Goal: Transaction & Acquisition: Purchase product/service

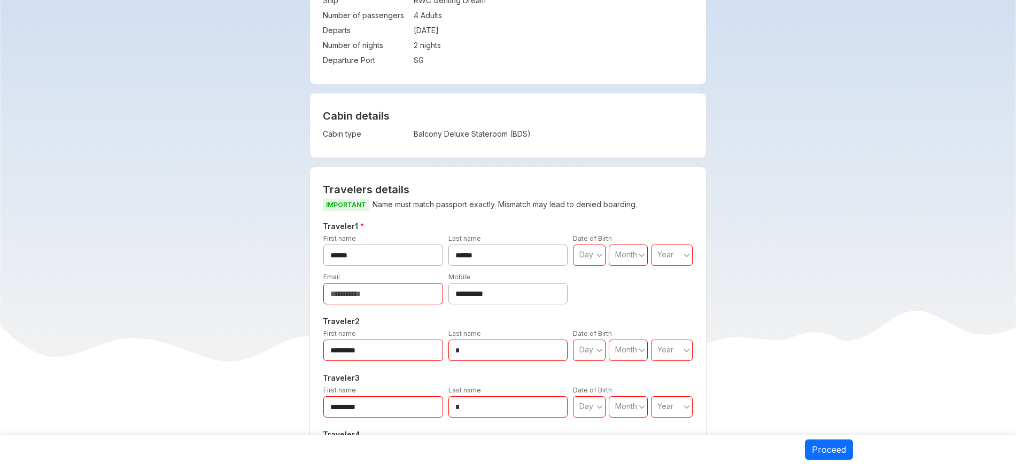
scroll to position [334, 0]
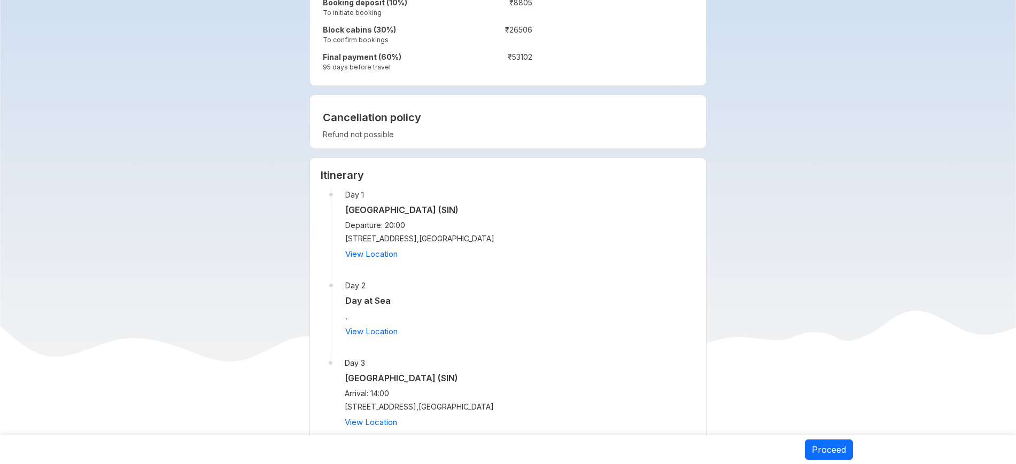
scroll to position [935, 0]
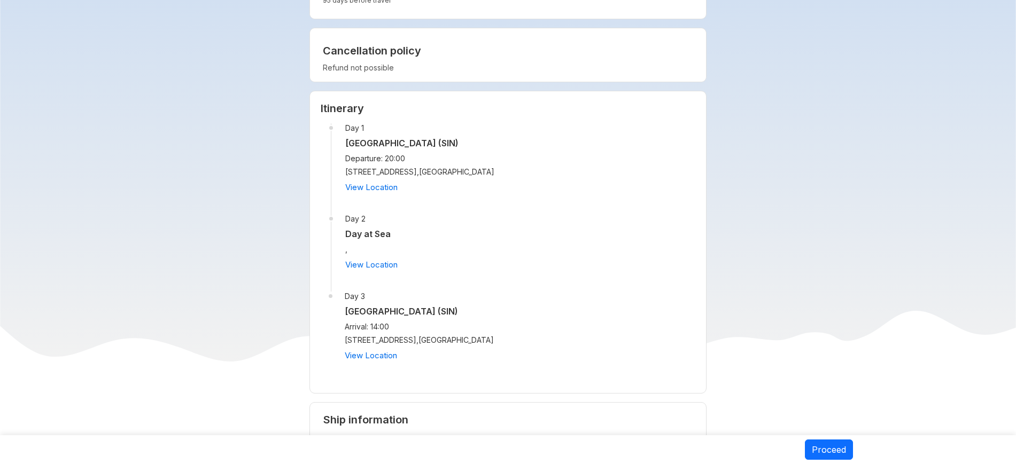
click at [808, 89] on div "**********" at bounding box center [508, 13] width 702 height 1724
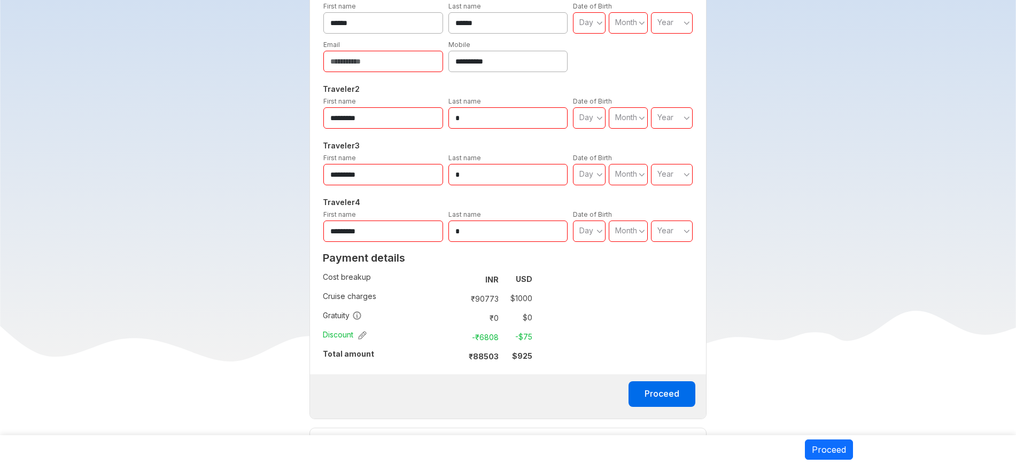
scroll to position [0, 0]
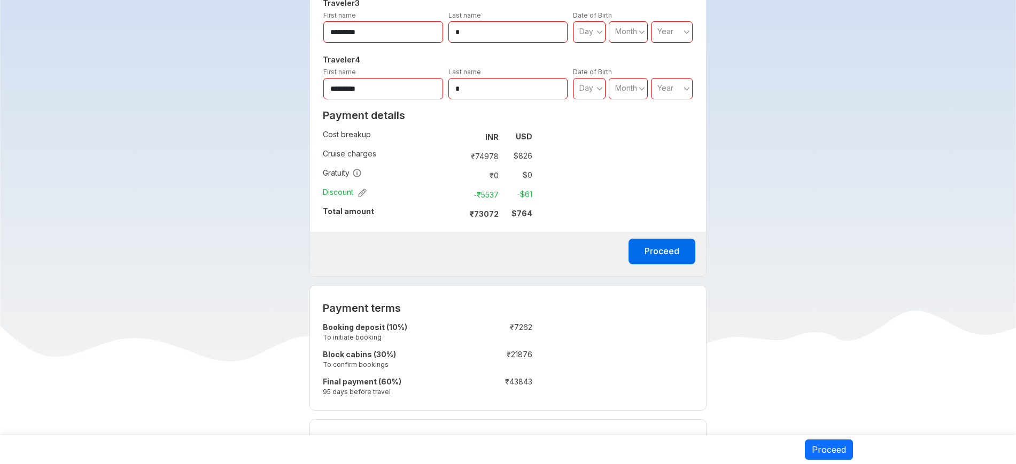
scroll to position [534, 0]
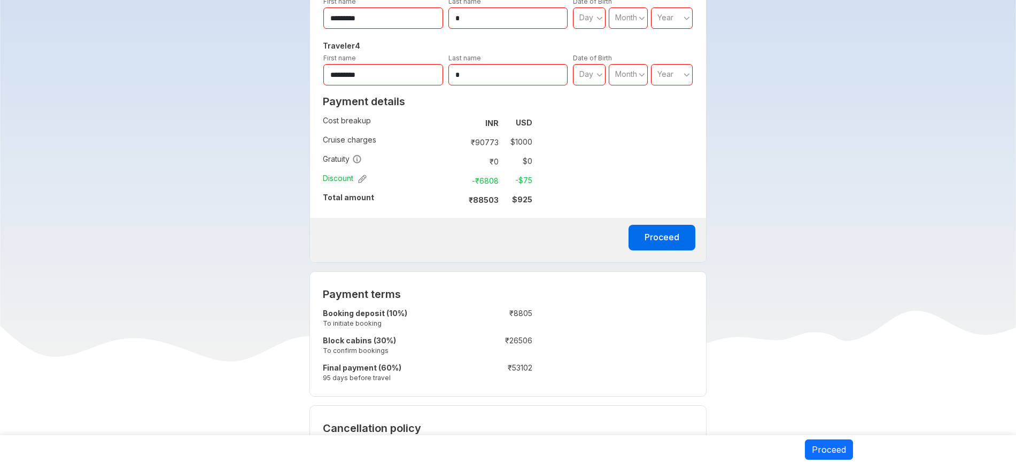
scroll to position [157, 0]
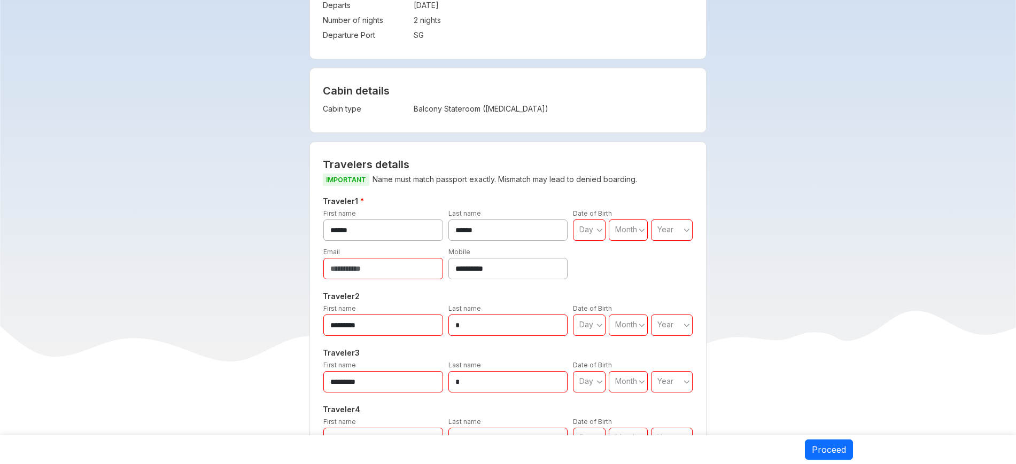
scroll to position [67, 0]
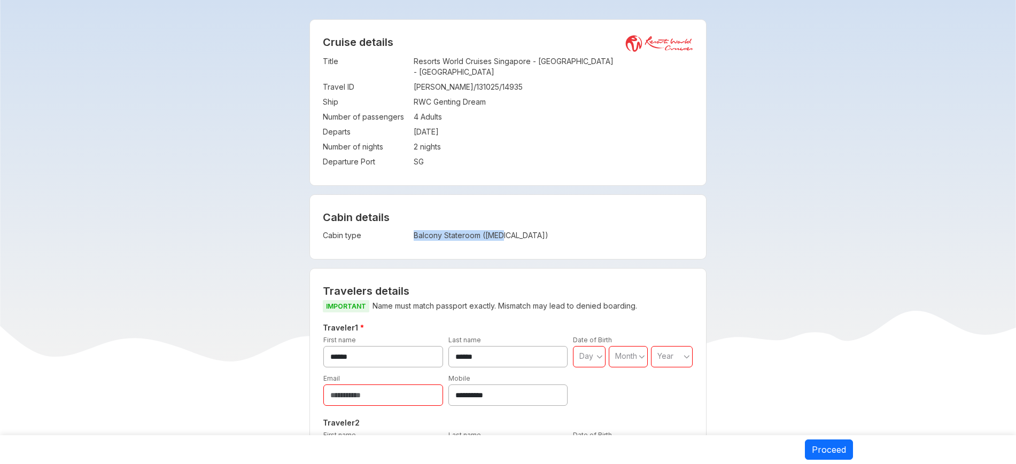
copy td "Balcony Stateroom ([MEDICAL_DATA])"
drag, startPoint x: 414, startPoint y: 222, endPoint x: 542, endPoint y: 230, distance: 129.0
click at [542, 230] on td "Balcony Stateroom (BSS)" at bounding box center [512, 235] width 197 height 15
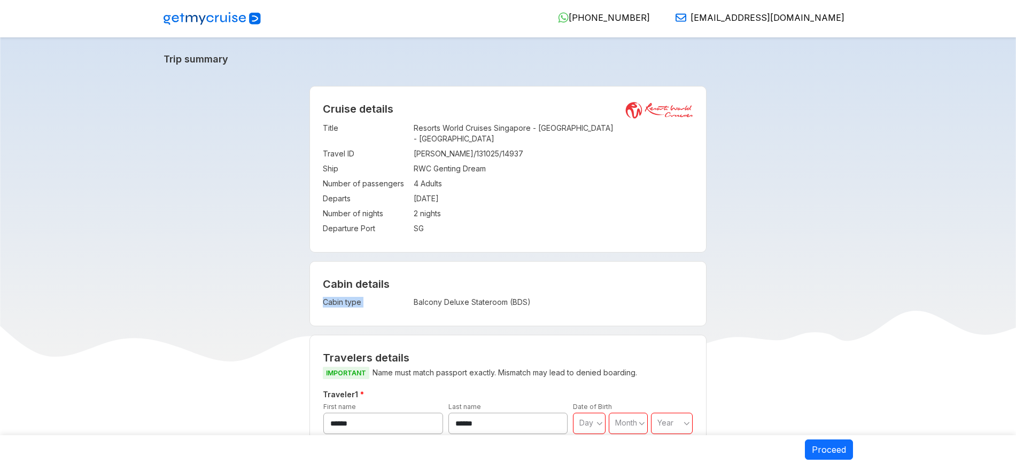
copy tbody "Cabin type :"
drag, startPoint x: 441, startPoint y: 292, endPoint x: 645, endPoint y: 302, distance: 203.9
click at [645, 302] on div "Cabin details Cabin type : Balcony Deluxe Stateroom (BDS)" at bounding box center [508, 294] width 396 height 64
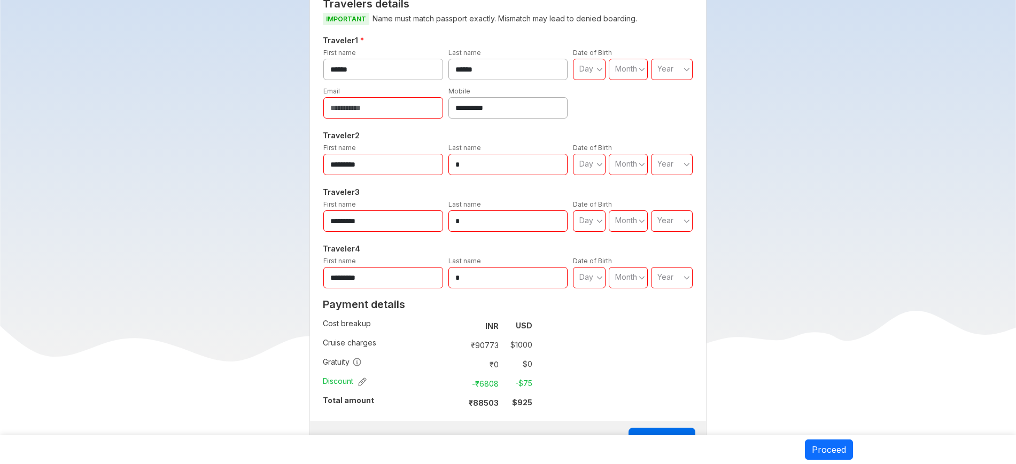
scroll to position [67, 0]
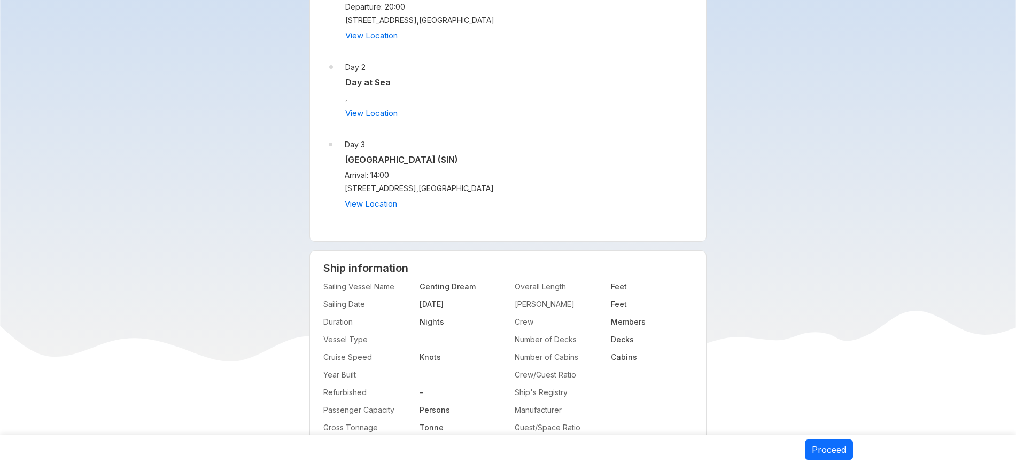
scroll to position [1336, 0]
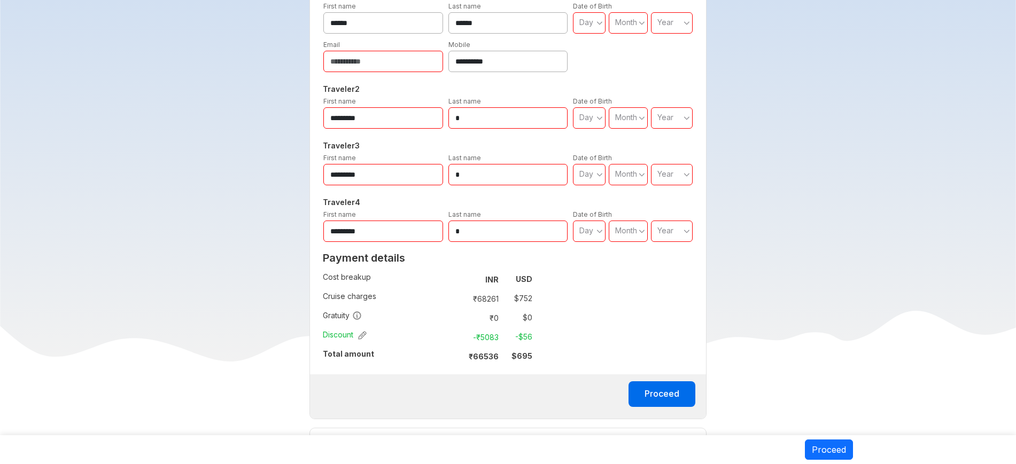
scroll to position [468, 0]
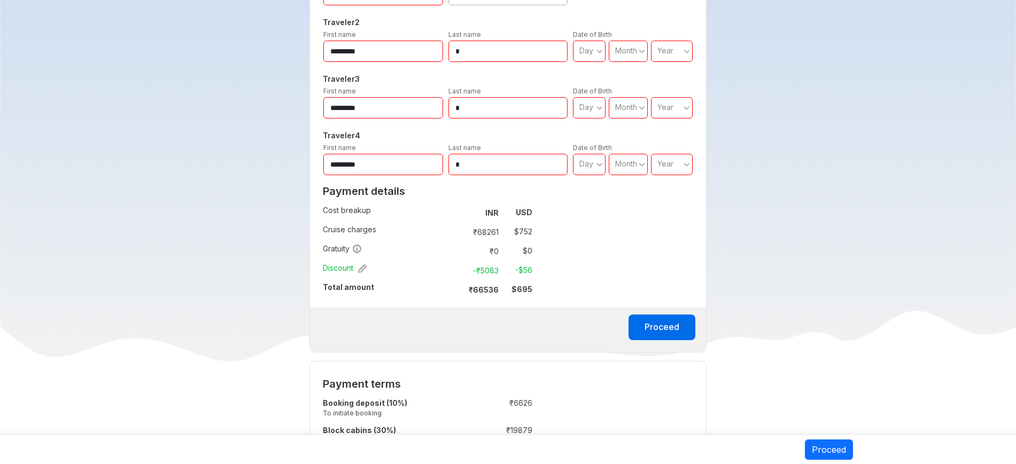
click at [86, 370] on section "**********" at bounding box center [508, 470] width 1016 height 1800
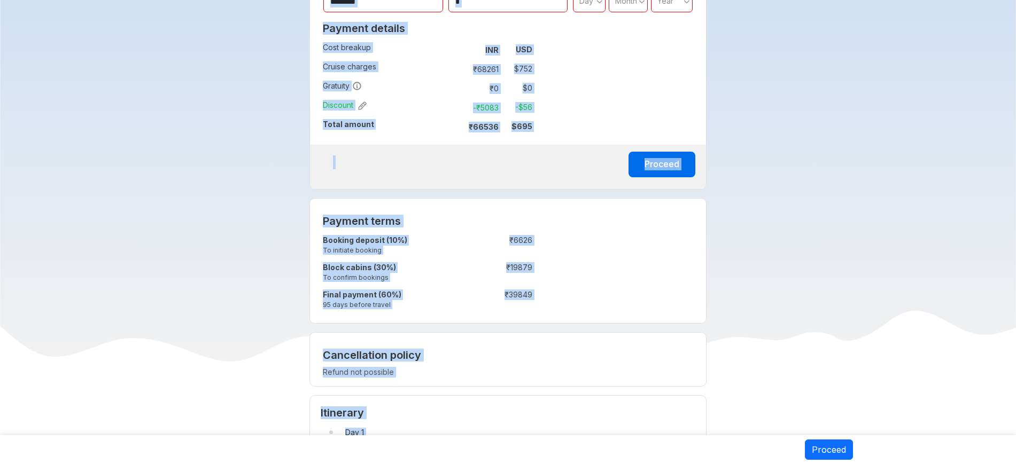
scroll to position [844, 0]
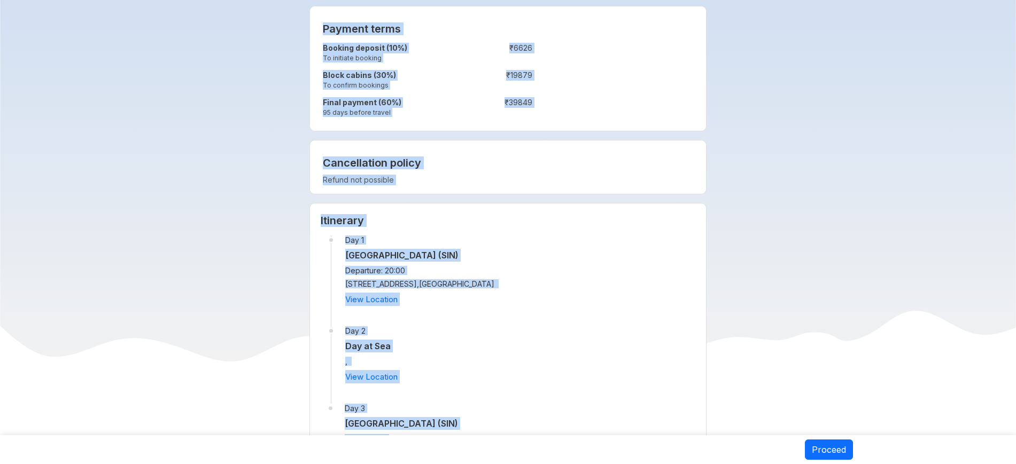
drag, startPoint x: 674, startPoint y: 94, endPoint x: 1026, endPoint y: 495, distance: 533.7
click at [1015, 464] on html "**********" at bounding box center [508, 407] width 1016 height 2461
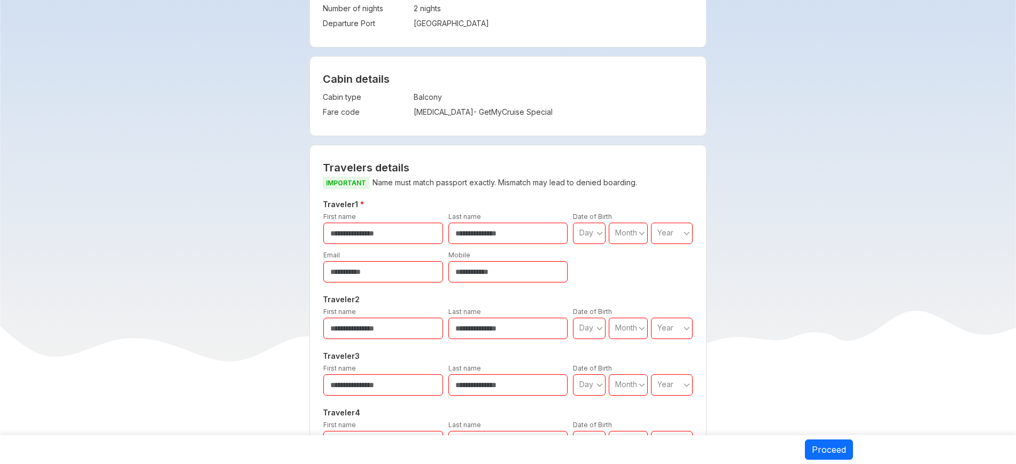
scroll to position [468, 0]
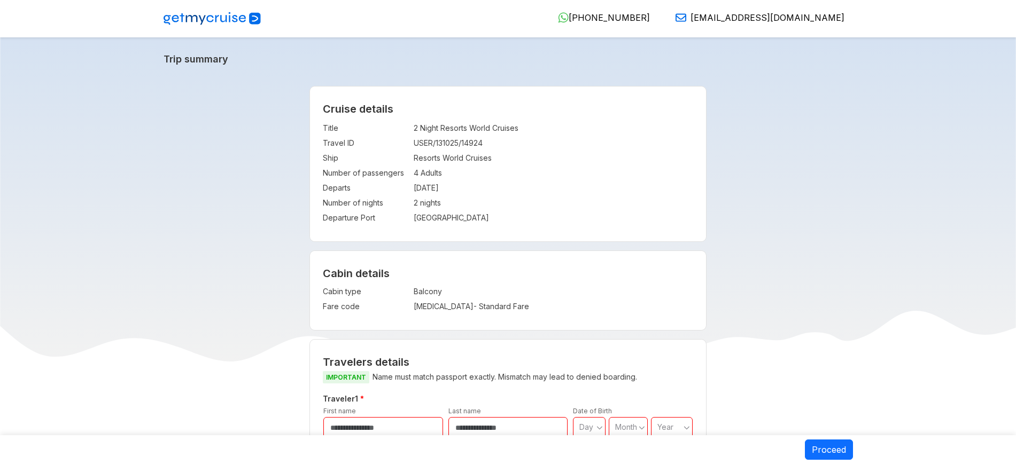
scroll to position [468, 0]
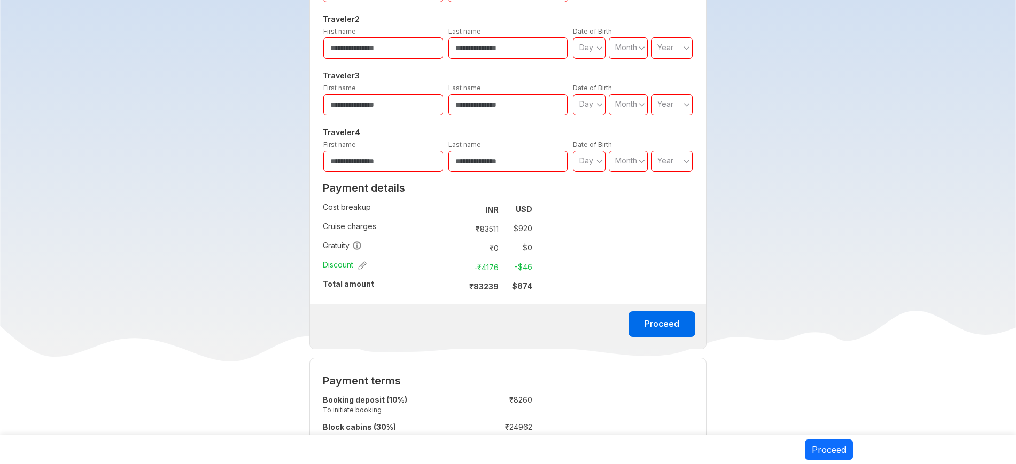
scroll to position [468, 0]
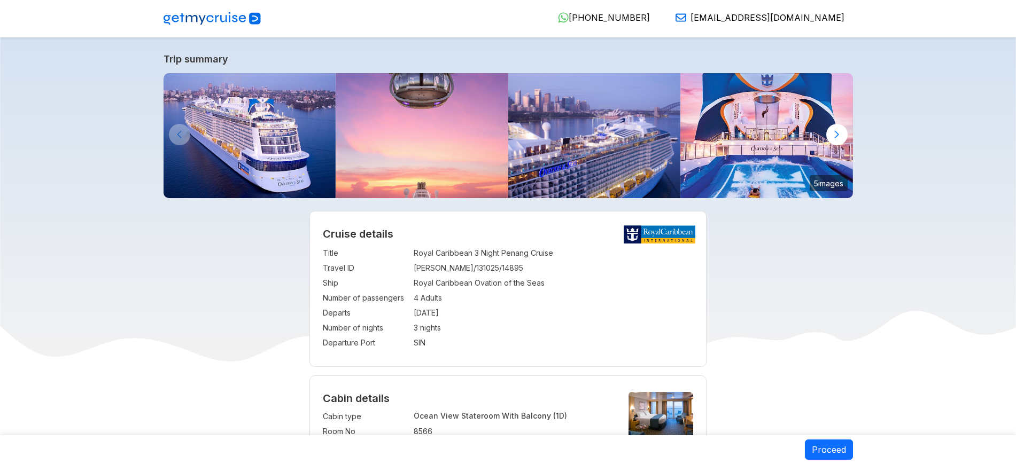
select select "**"
select select "*"
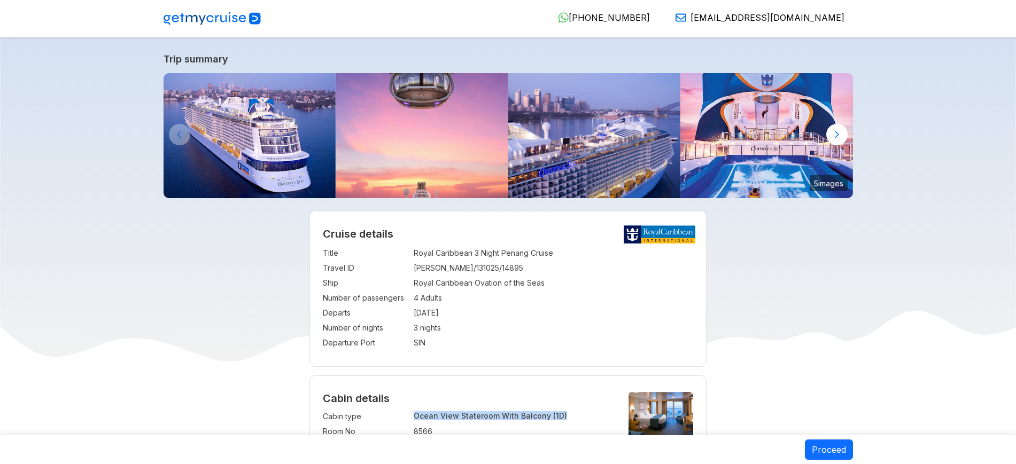
copy tr "Ocean View Stateroom With Balcony (1D)"
drag, startPoint x: 412, startPoint y: 414, endPoint x: 580, endPoint y: 418, distance: 168.4
click at [580, 418] on tr "Cabin type : Ocean View Stateroom With Balcony (1D)" at bounding box center [467, 416] width 288 height 15
